Goal: Information Seeking & Learning: Learn about a topic

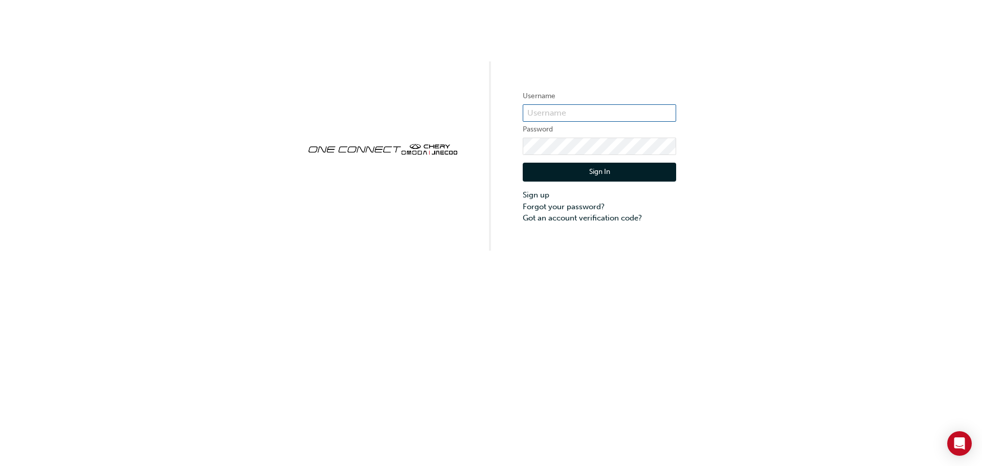
click at [593, 111] on input "text" at bounding box center [598, 112] width 153 height 17
type input "CHAU1271"
click at [594, 170] on button "Sign In" at bounding box center [598, 172] width 153 height 19
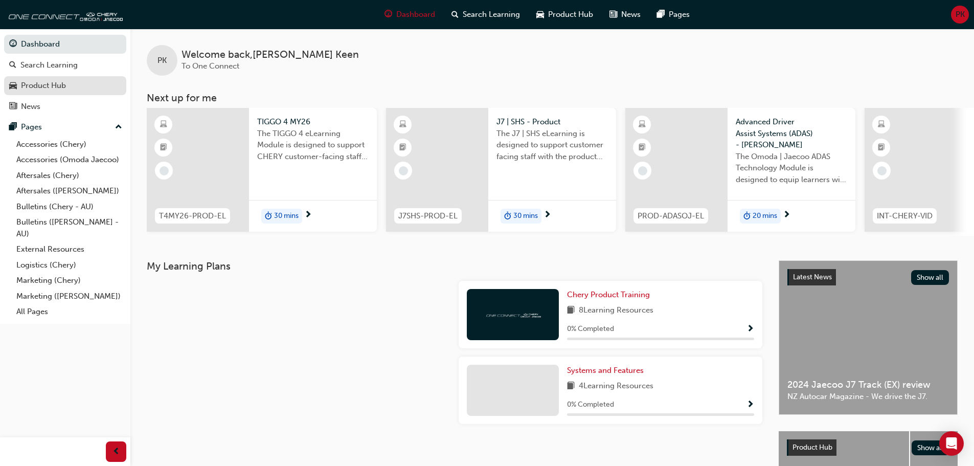
click at [66, 84] on div "Product Hub" at bounding box center [43, 86] width 45 height 12
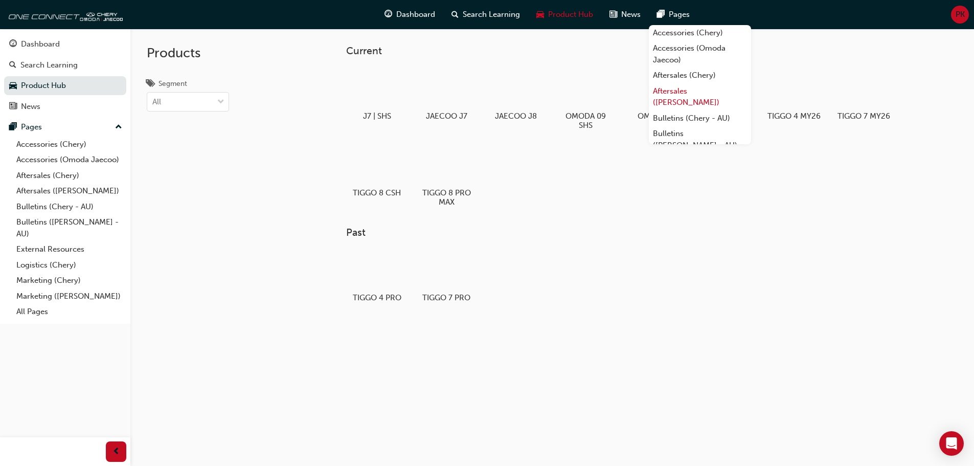
scroll to position [98, 0]
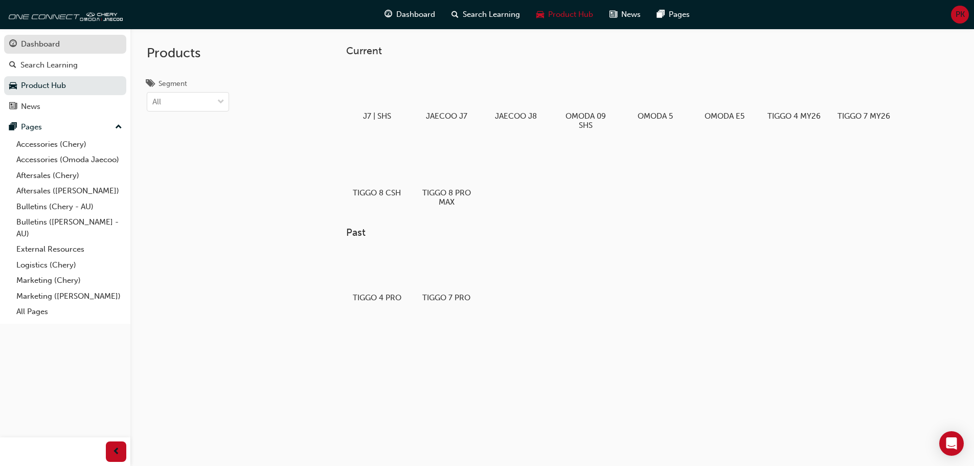
click at [44, 47] on div "Dashboard" at bounding box center [40, 44] width 39 height 12
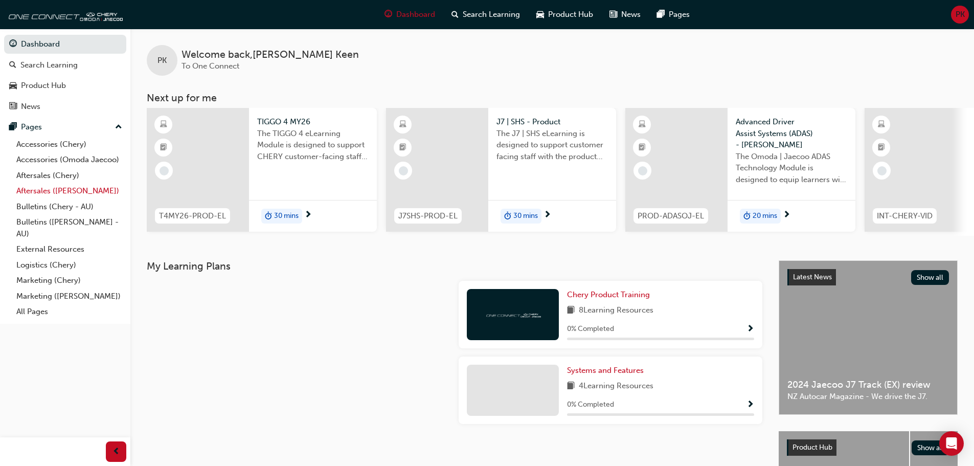
click at [81, 192] on link "Aftersales ([PERSON_NAME])" at bounding box center [69, 191] width 114 height 16
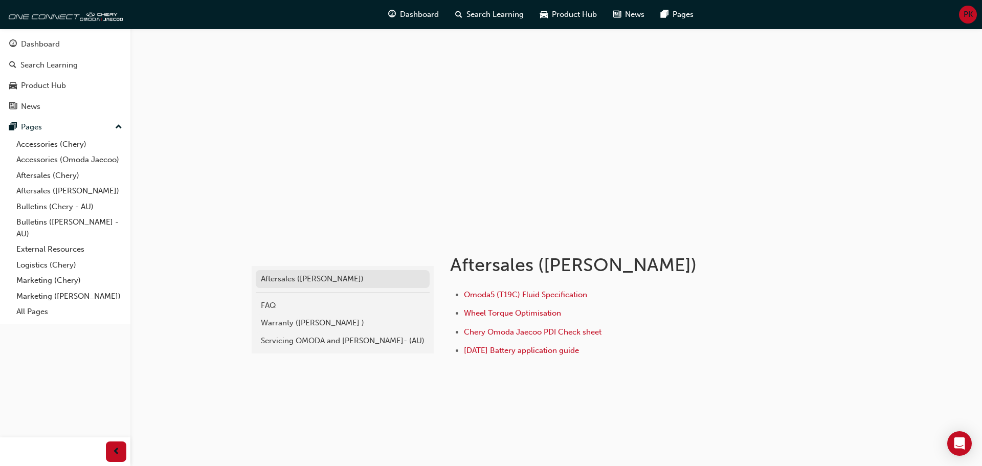
click at [351, 278] on div "Aftersales ([PERSON_NAME])" at bounding box center [343, 279] width 164 height 12
click at [336, 305] on div "FAQ" at bounding box center [343, 306] width 164 height 12
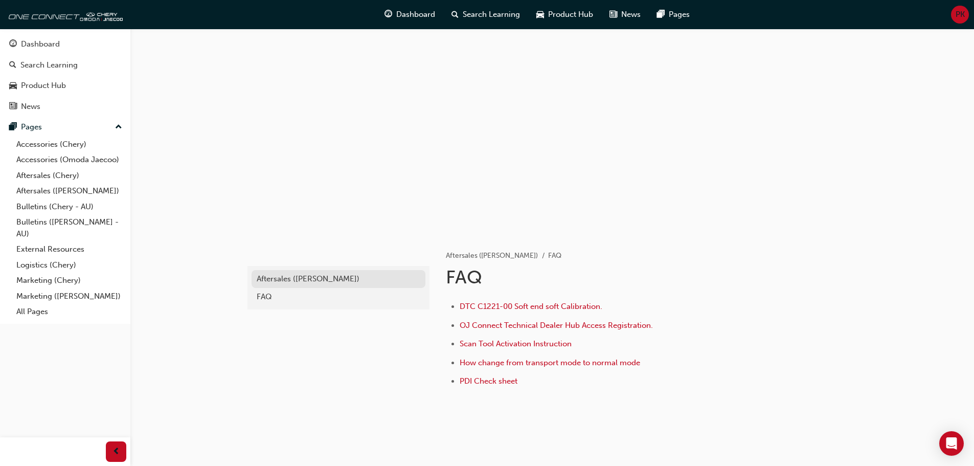
click at [310, 284] on div "Aftersales ([PERSON_NAME])" at bounding box center [339, 279] width 164 height 12
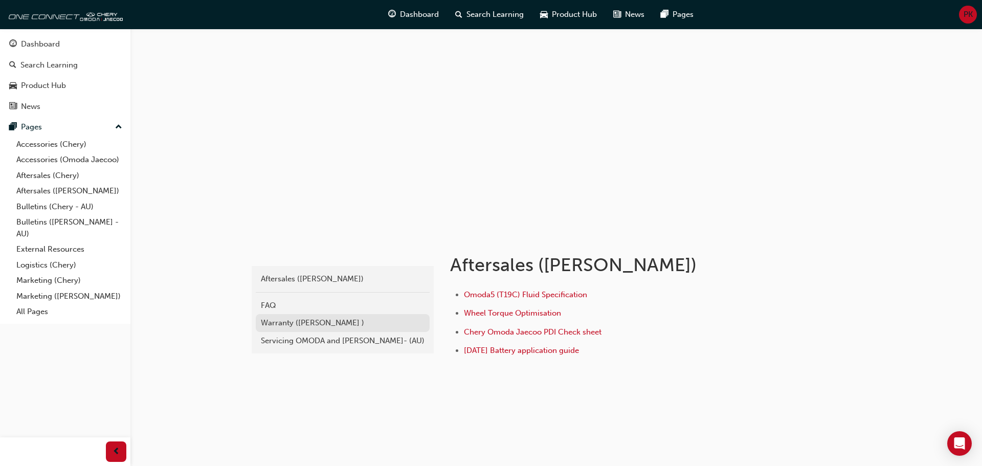
click at [315, 321] on div "Warranty (Omoda Jaecoo )" at bounding box center [343, 323] width 164 height 12
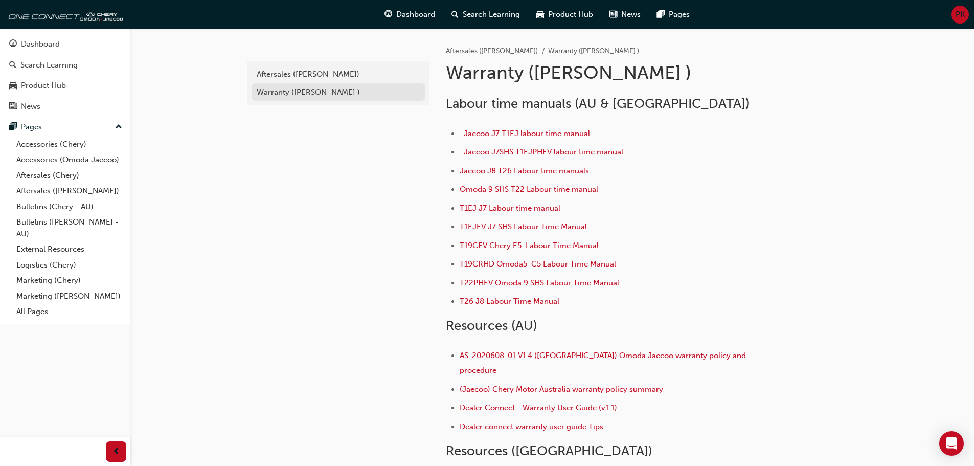
click at [310, 89] on div "Warranty (Omoda Jaecoo )" at bounding box center [339, 92] width 164 height 12
click at [312, 72] on div "Aftersales ([PERSON_NAME])" at bounding box center [339, 75] width 164 height 12
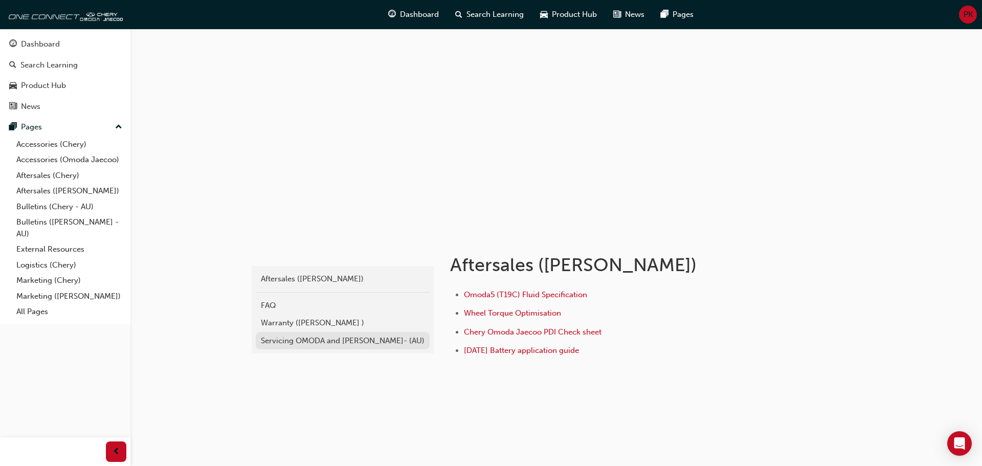
click at [304, 337] on div "Servicing OMODA and JAECOO- (AU)" at bounding box center [343, 341] width 164 height 12
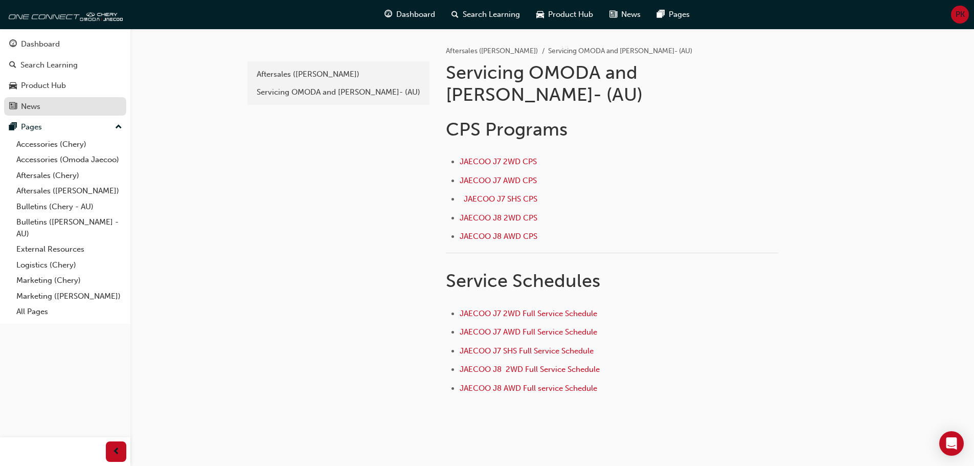
click at [48, 106] on div "News" at bounding box center [65, 106] width 112 height 13
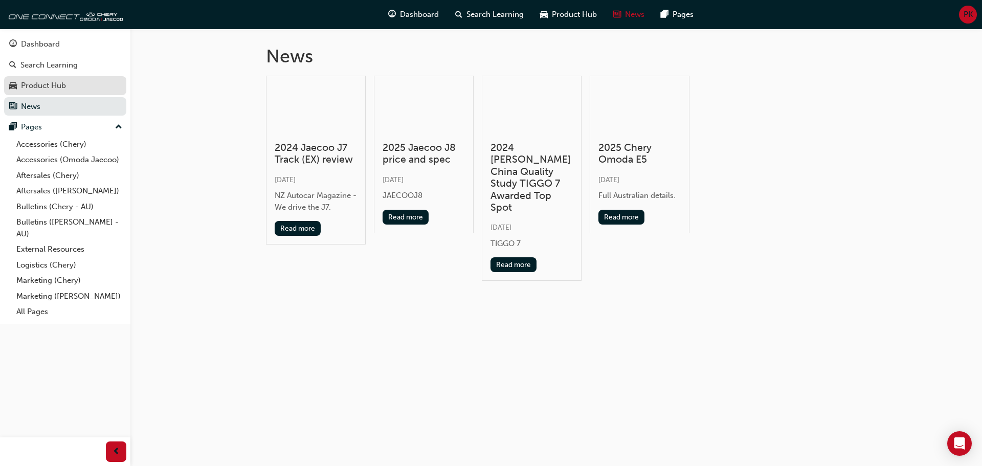
click at [58, 85] on div "Product Hub" at bounding box center [43, 86] width 45 height 12
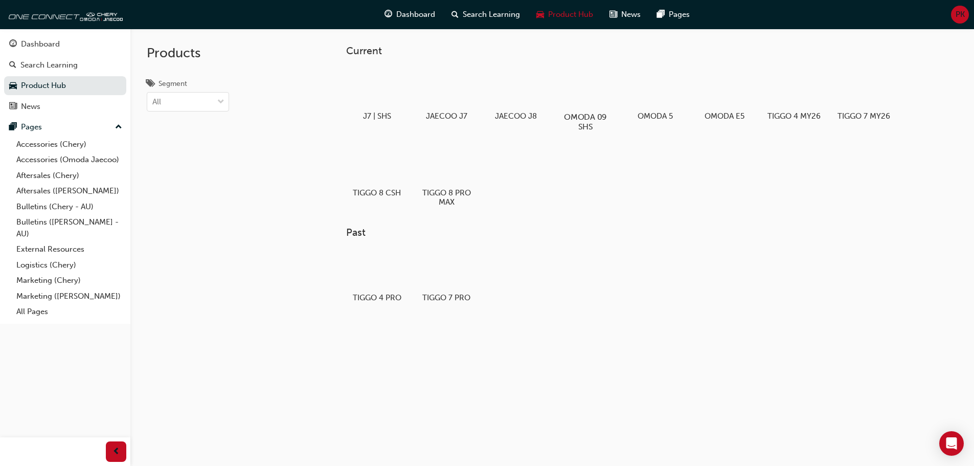
click at [584, 106] on div at bounding box center [585, 87] width 57 height 40
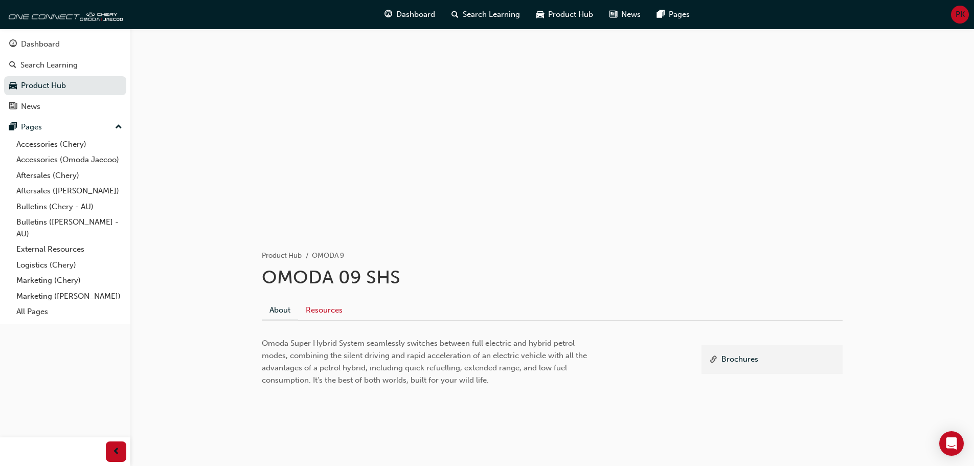
click at [333, 307] on link "Resources" at bounding box center [324, 309] width 52 height 19
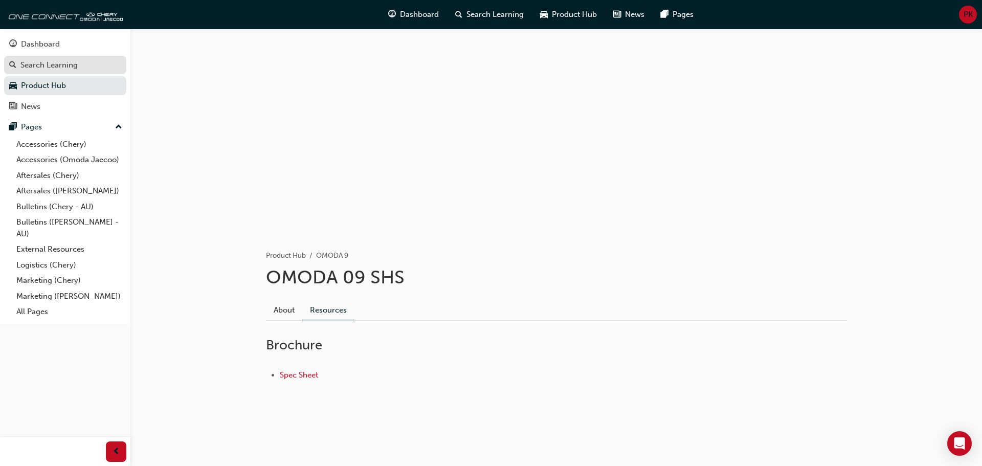
click at [62, 59] on div "Search Learning" at bounding box center [48, 65] width 57 height 12
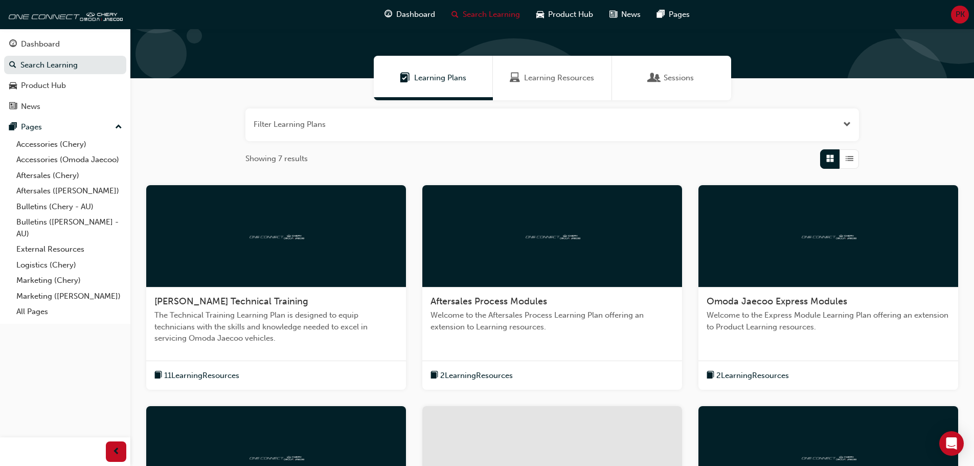
scroll to position [102, 0]
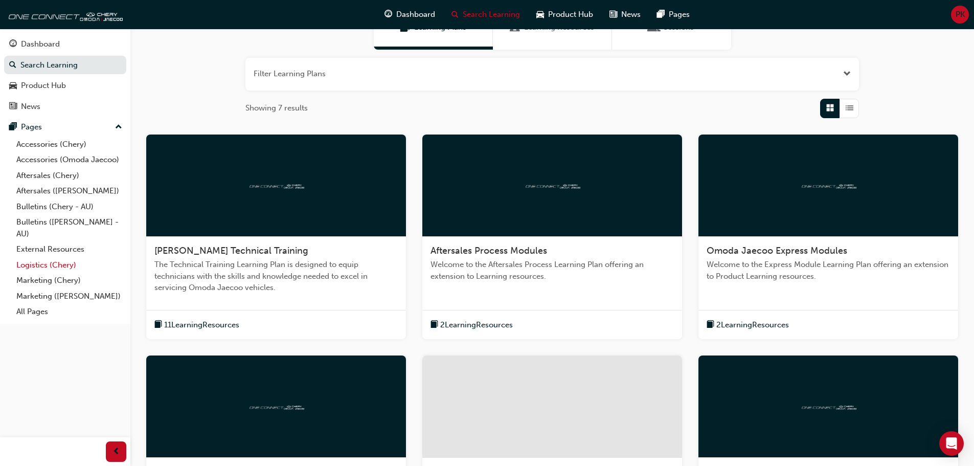
click at [81, 266] on link "Logistics (Chery)" at bounding box center [69, 265] width 114 height 16
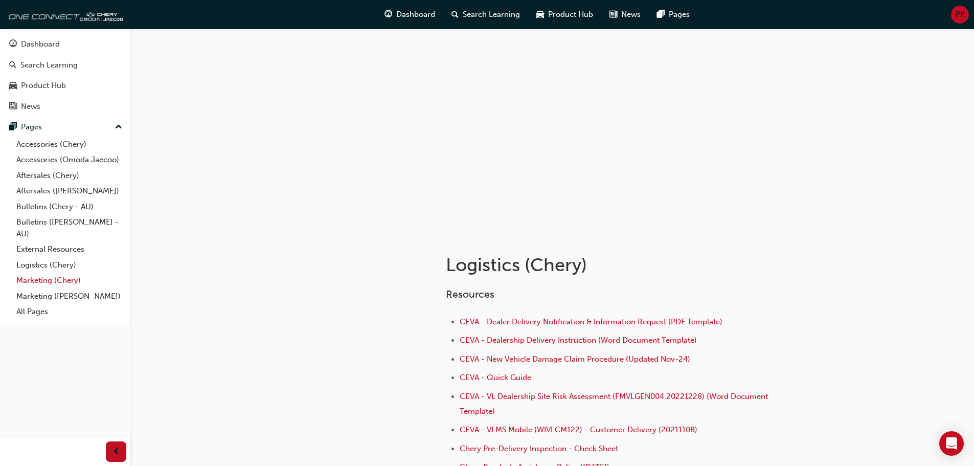
click at [59, 278] on link "Marketing (Chery)" at bounding box center [69, 280] width 114 height 16
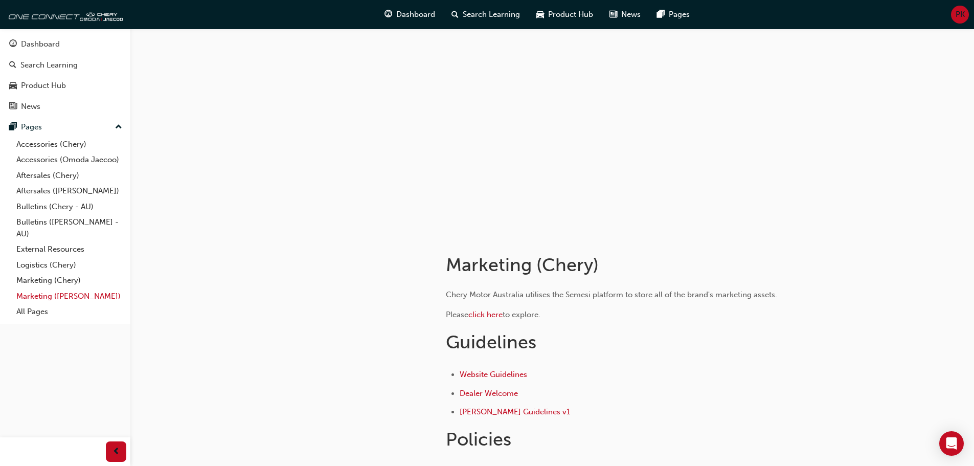
click at [57, 292] on link "Marketing ([PERSON_NAME])" at bounding box center [69, 296] width 114 height 16
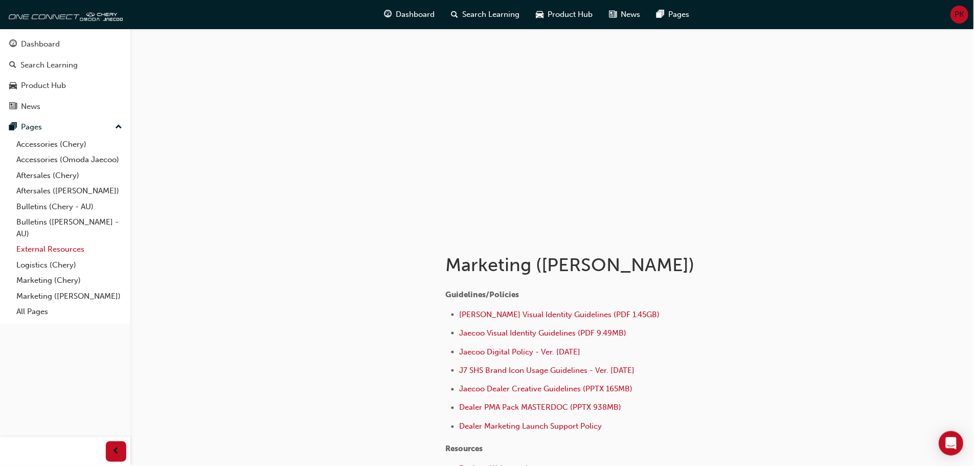
click at [60, 246] on link "External Resources" at bounding box center [69, 249] width 114 height 16
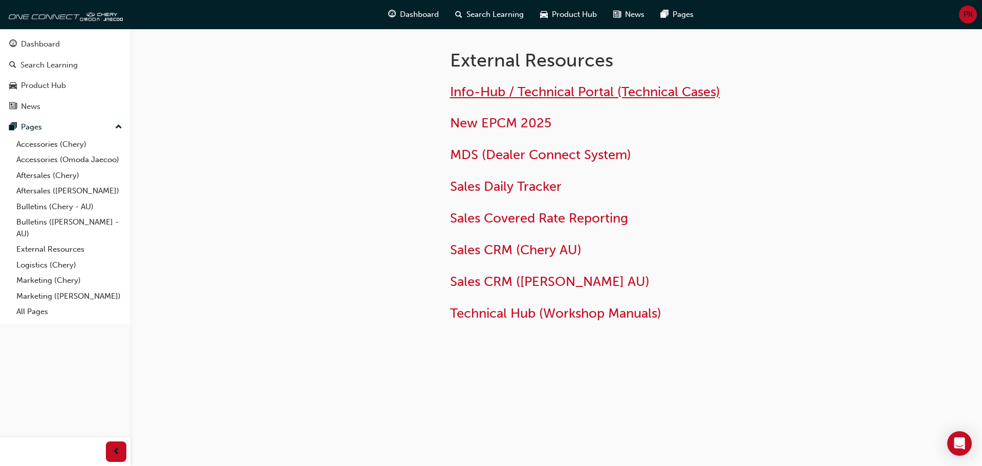
click at [675, 97] on span "Info-Hub / Technical Portal (Technical Cases)" at bounding box center [585, 92] width 270 height 16
